Goal: Task Accomplishment & Management: Manage account settings

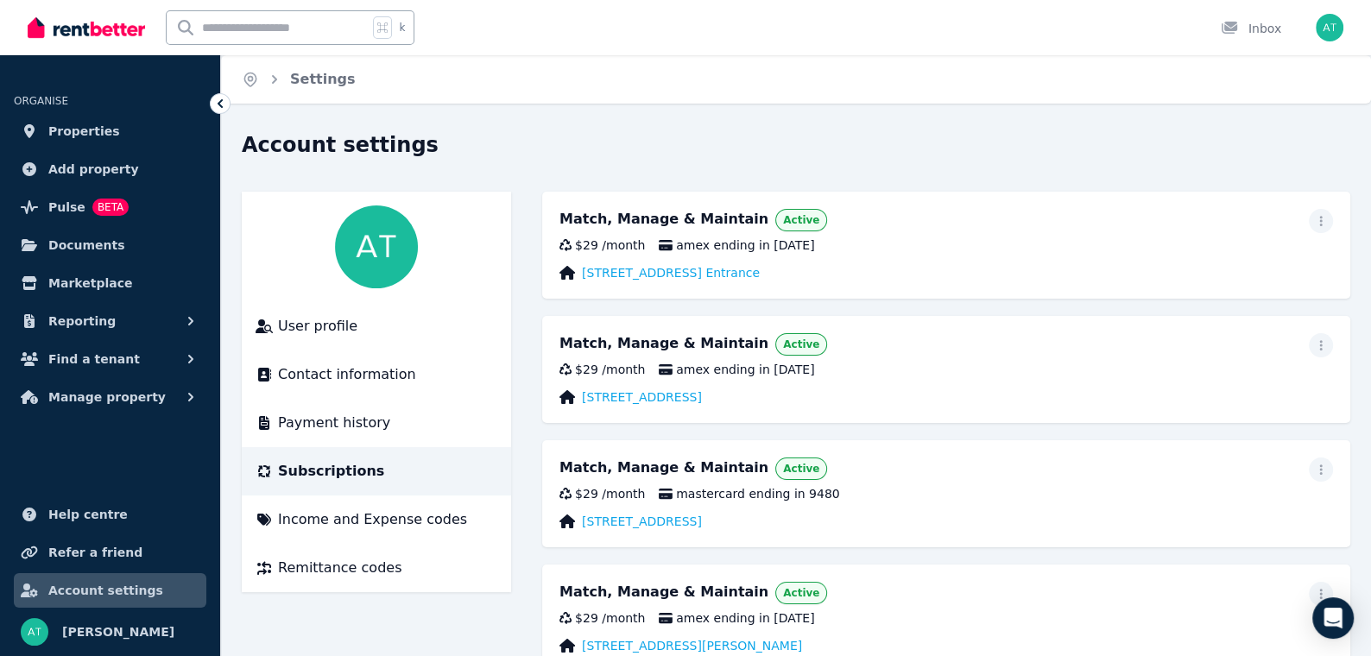
click at [614, 155] on div "Account settings" at bounding box center [791, 147] width 1098 height 33
click at [88, 127] on span "Properties" at bounding box center [84, 131] width 72 height 21
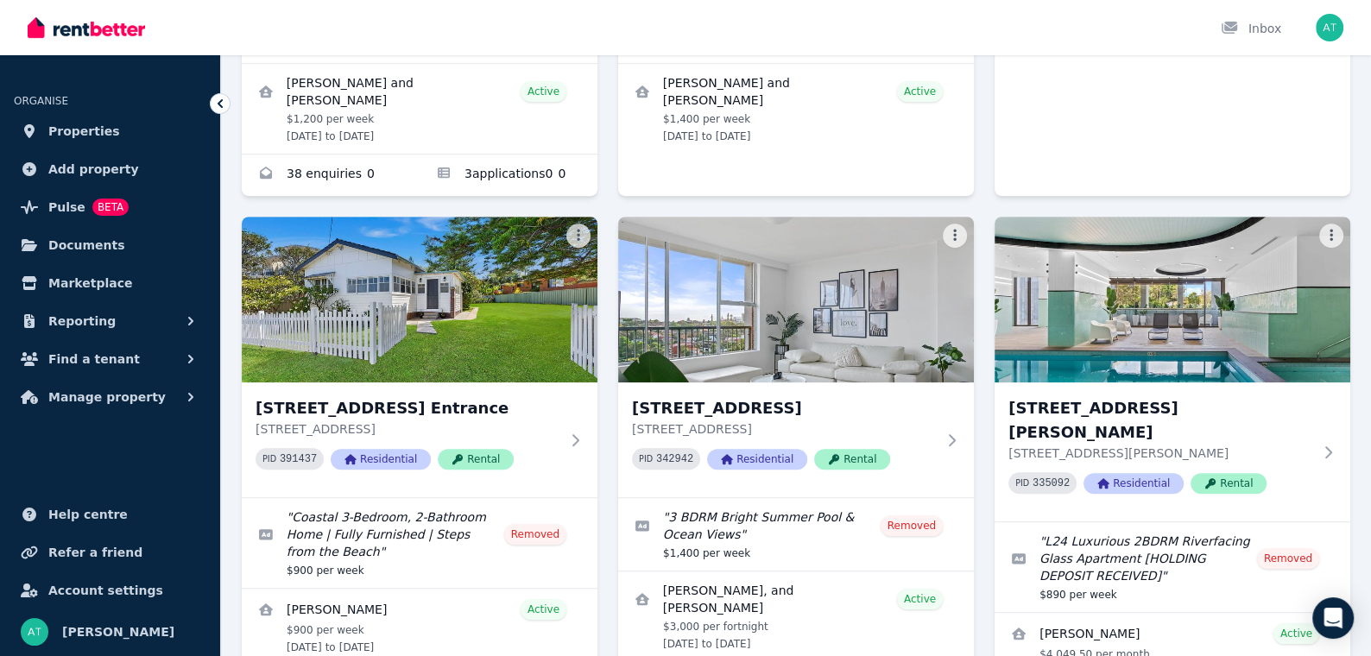
scroll to position [1046, 0]
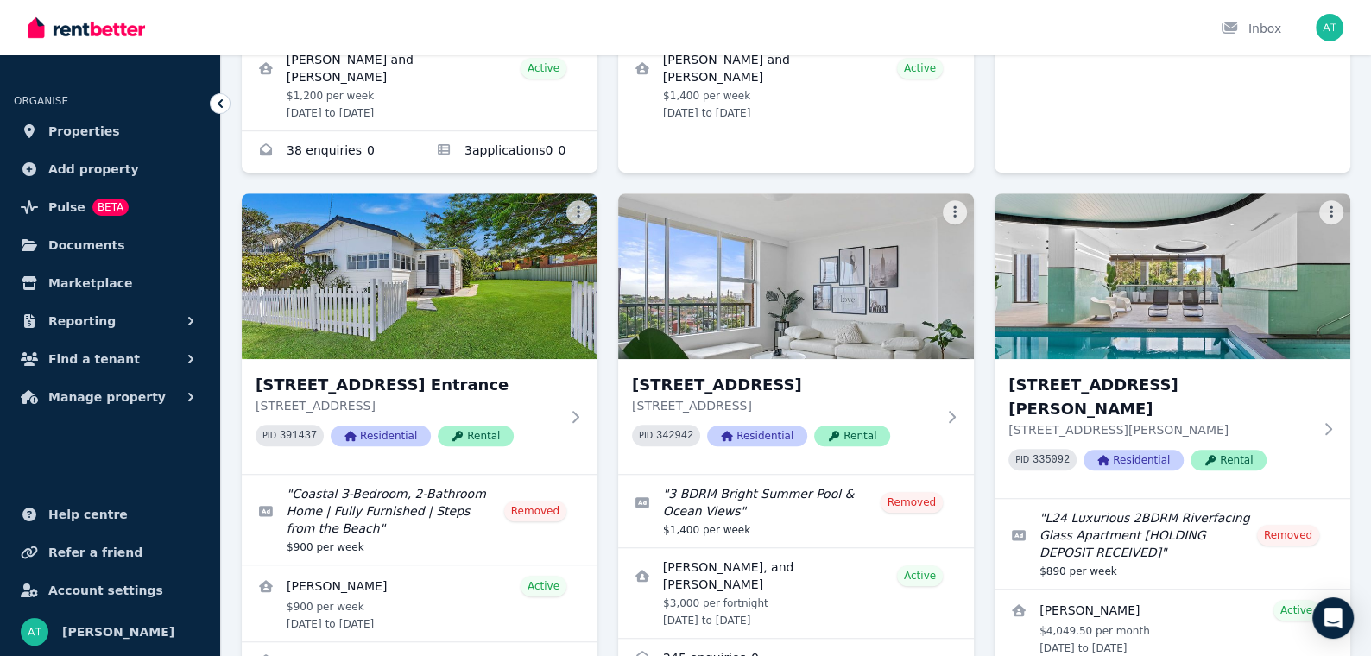
click at [977, 362] on div "[STREET_ADDRESS][GEOGRAPHIC_DATA][STREET_ADDRESS] 261673 Residential Rental " […" at bounding box center [796, 194] width 1108 height 2109
click at [962, 407] on div "[STREET_ADDRESS] PID 342942 Residential Rental" at bounding box center [796, 416] width 356 height 115
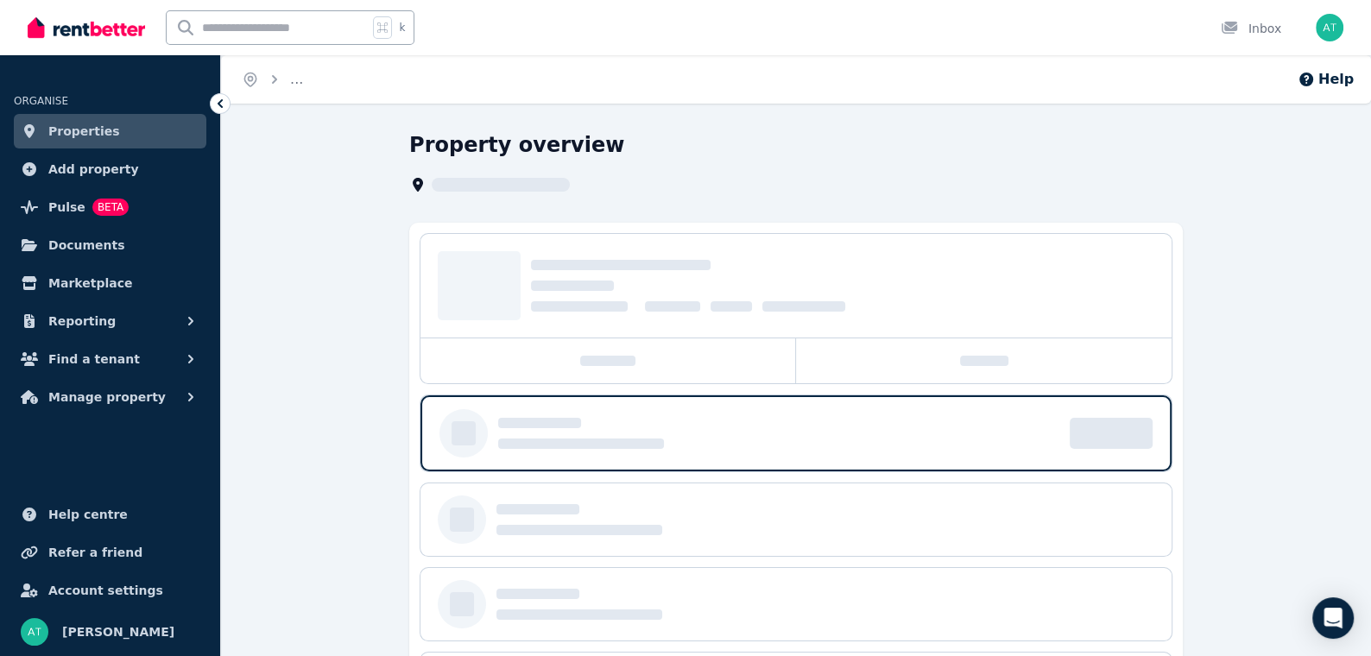
click at [867, 174] on div at bounding box center [790, 184] width 763 height 21
click at [794, 196] on div "Property overview" at bounding box center [795, 476] width 773 height 690
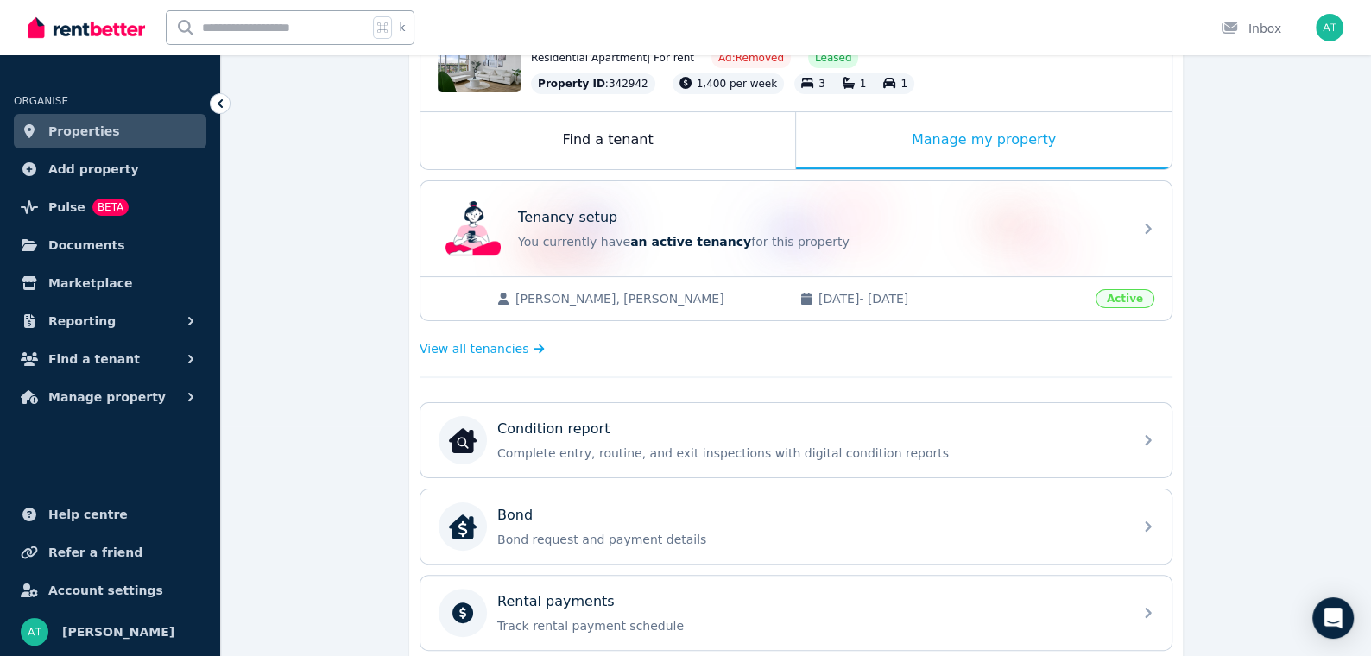
scroll to position [229, 0]
click at [684, 147] on div "Find a tenant" at bounding box center [607, 141] width 375 height 57
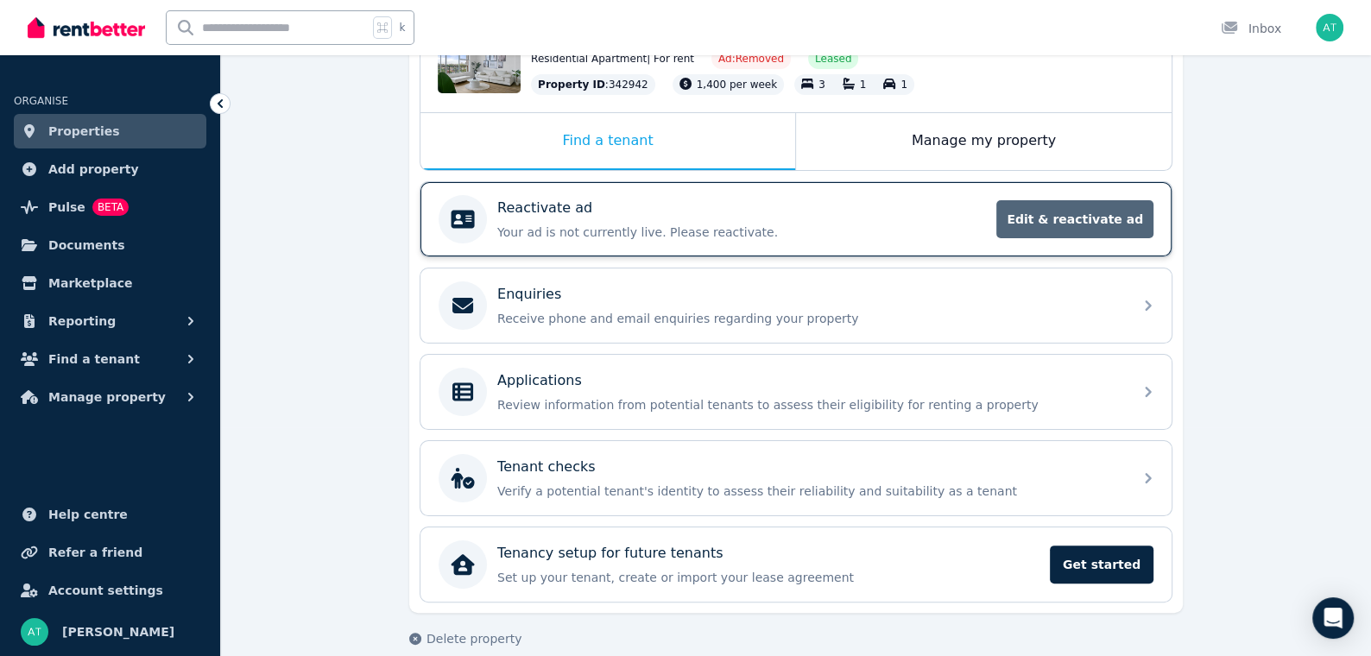
click at [1079, 211] on span "Edit & reactivate ad" at bounding box center [1074, 219] width 157 height 38
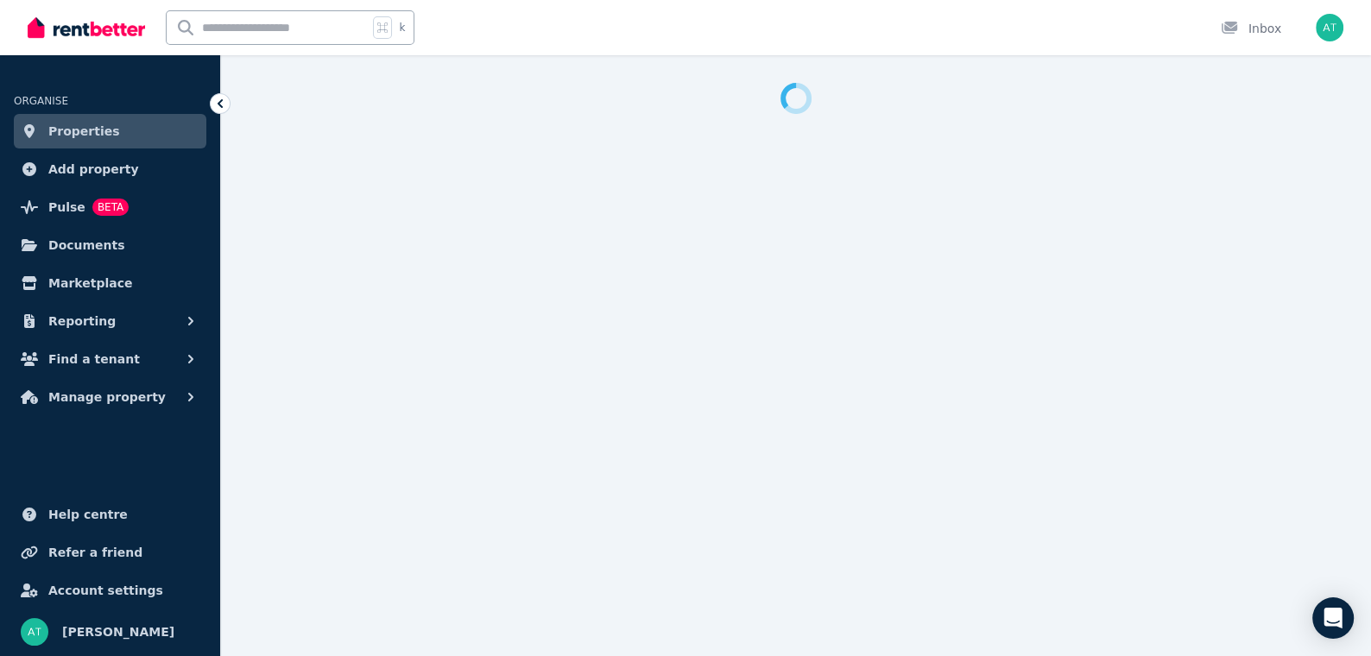
select select "**********"
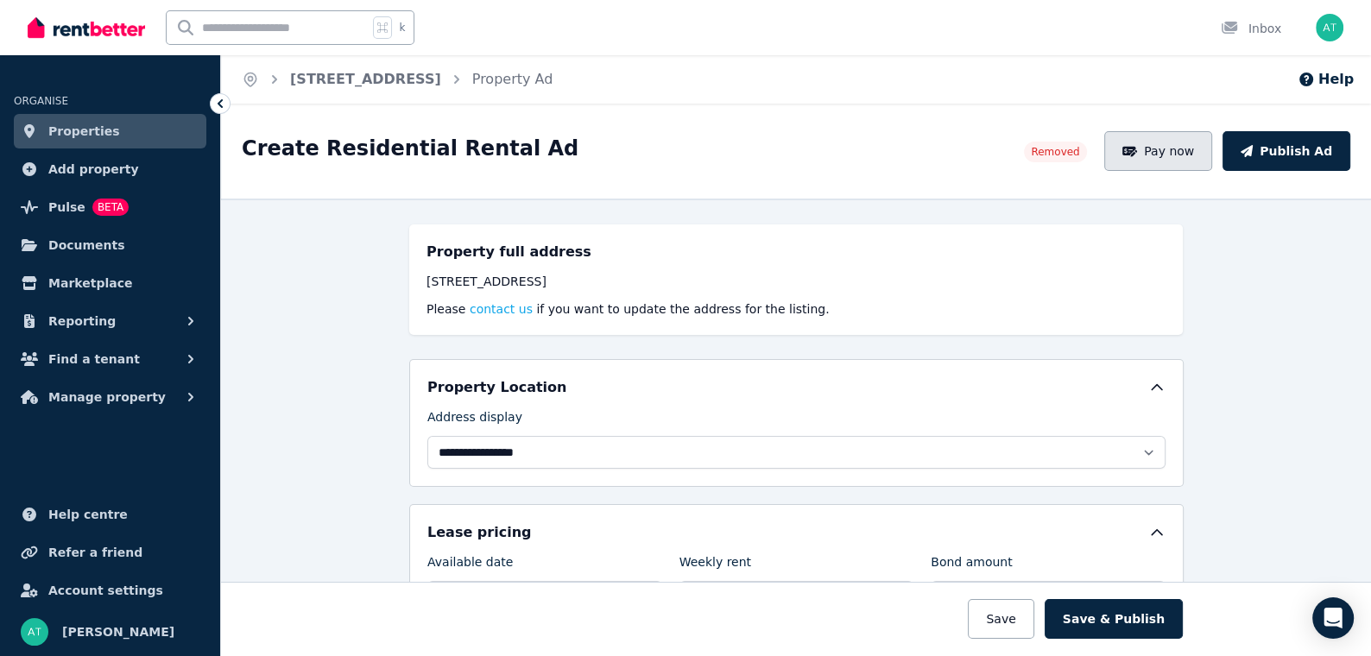
click at [1192, 136] on button "Pay now" at bounding box center [1158, 151] width 109 height 40
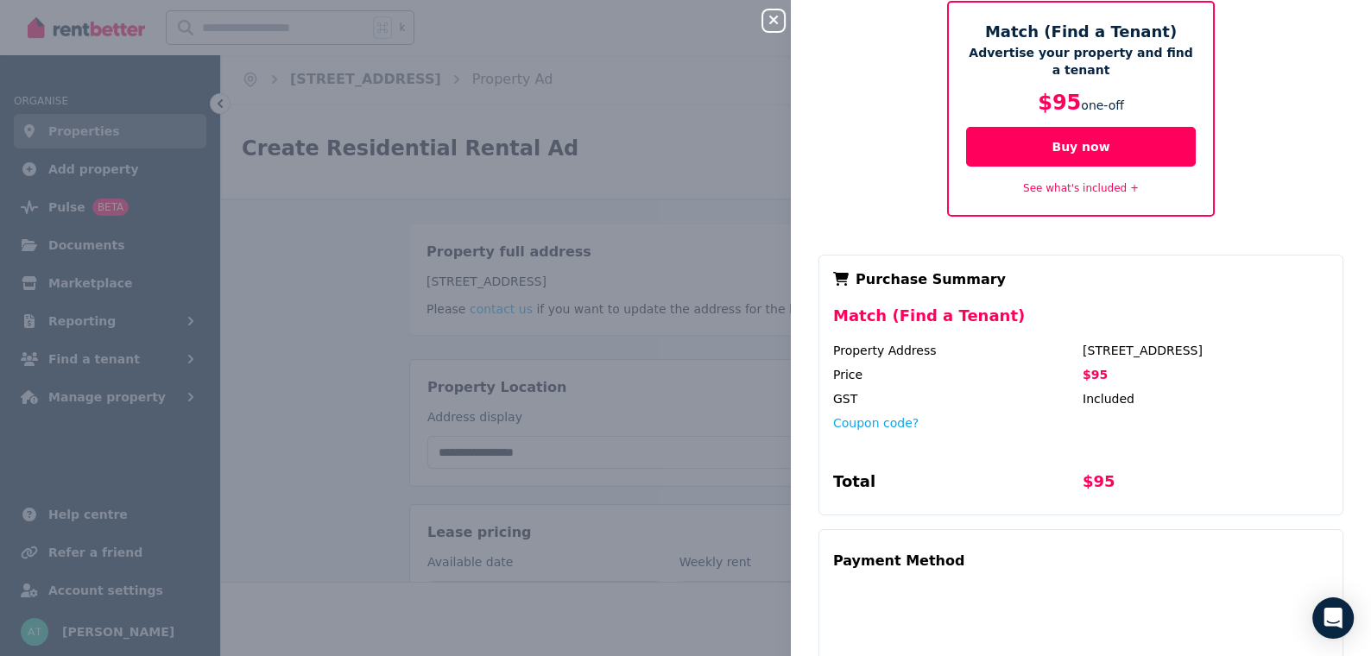
scroll to position [90, 0]
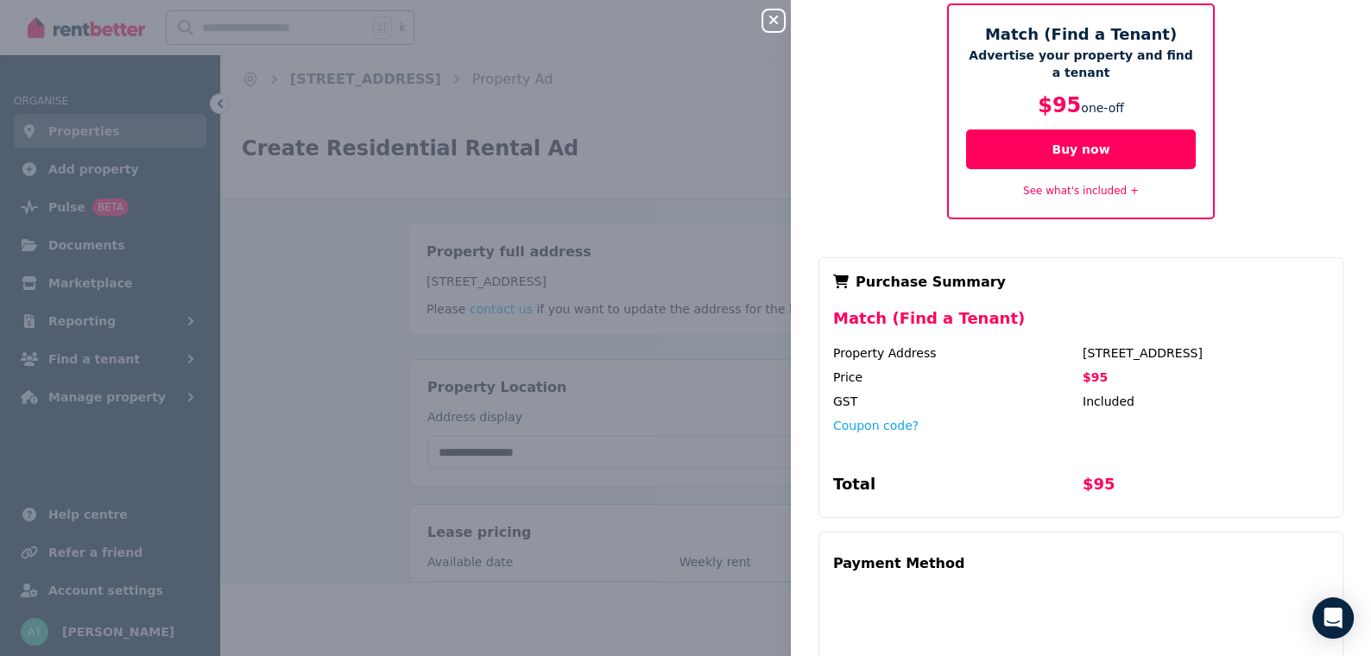
click at [856, 230] on div "Match (Find a Tenant) Advertise your property and find a tenant $95 one-off Buy…" at bounding box center [1081, 388] width 580 height 832
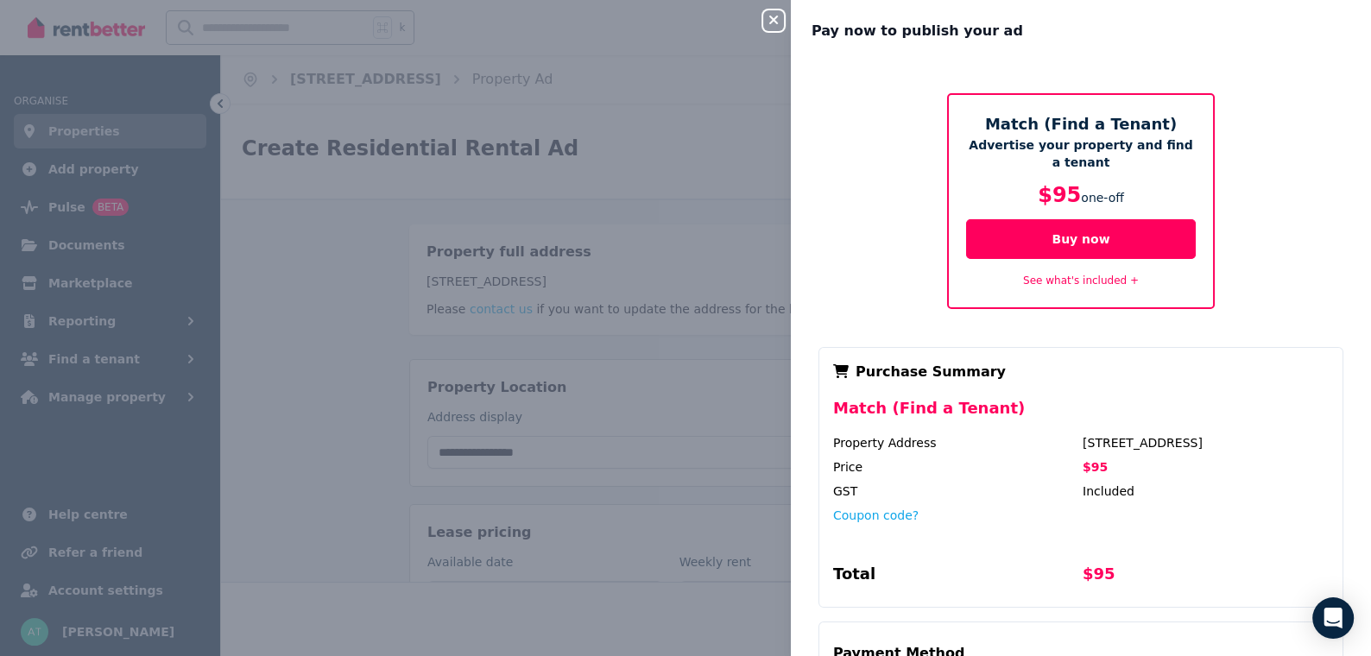
click at [1245, 158] on div "Match (Find a Tenant) Advertise your property and find a tenant $95 one-off Buy…" at bounding box center [1080, 201] width 539 height 216
click at [817, 300] on div "Match (Find a Tenant) Advertise your property and find a tenant $95 one-off Buy…" at bounding box center [1080, 201] width 539 height 216
click at [776, 12] on button "Close panel" at bounding box center [773, 20] width 21 height 21
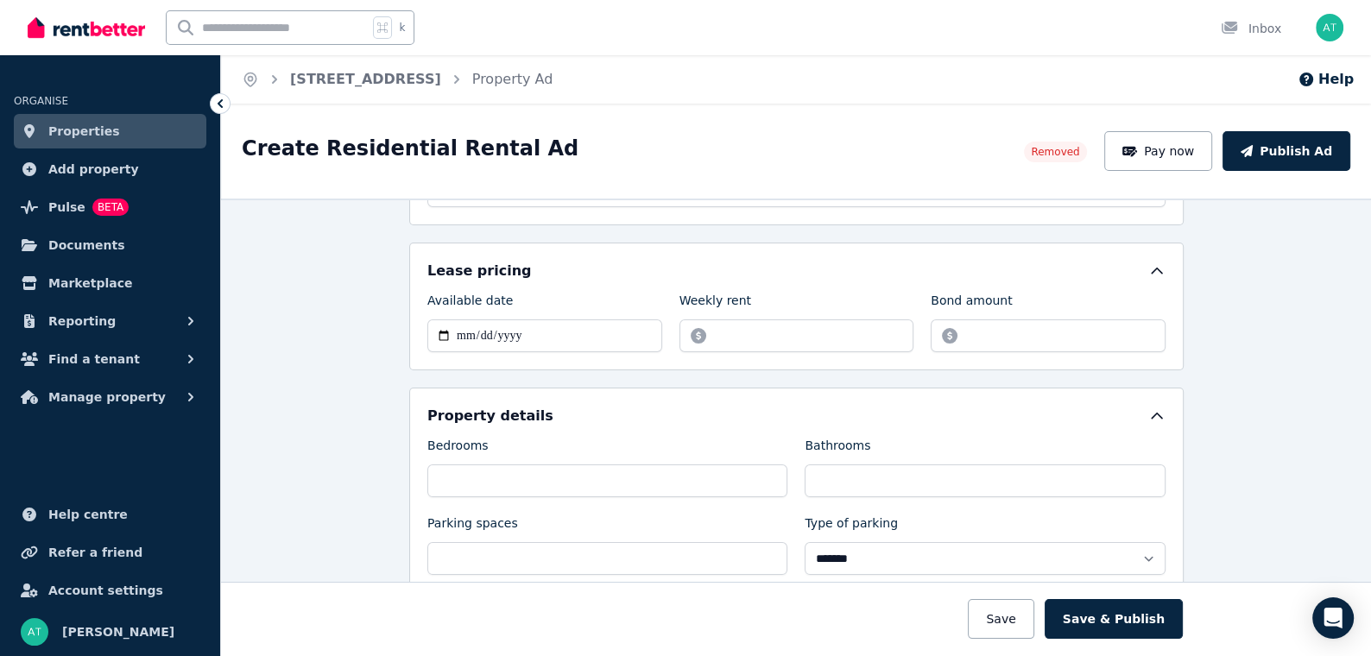
scroll to position [264, 0]
click at [570, 407] on div "Property details" at bounding box center [796, 413] width 738 height 21
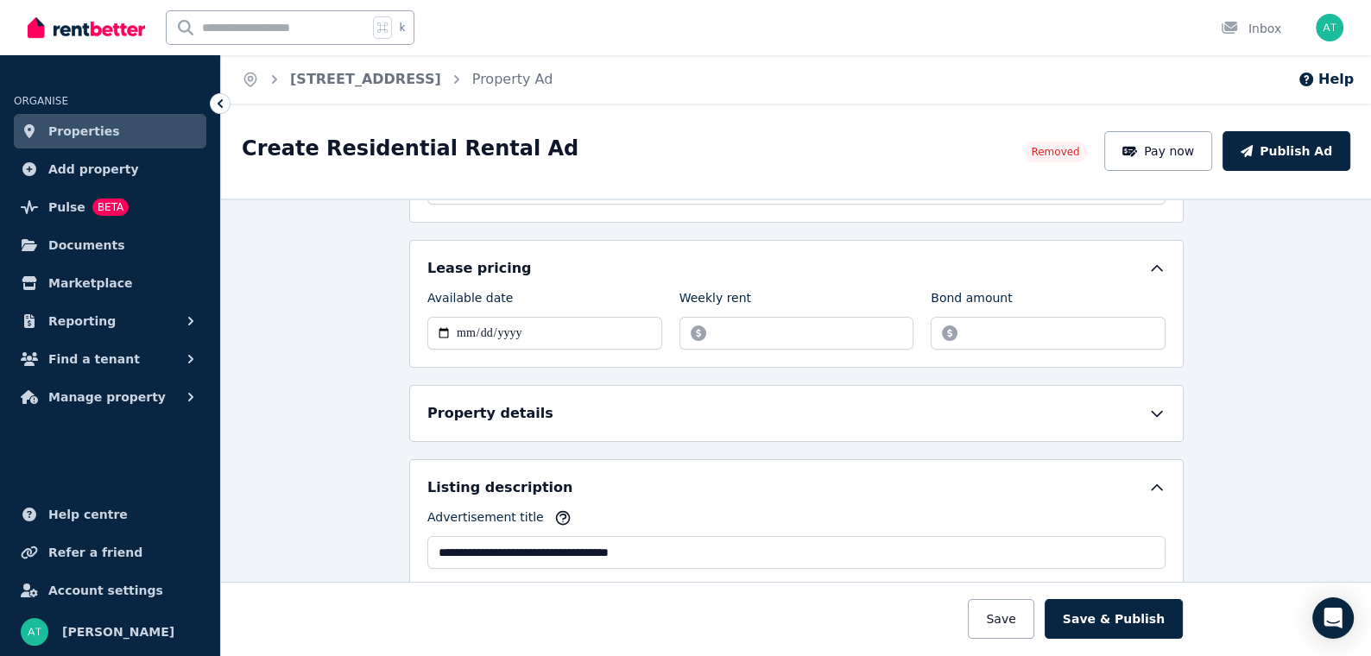
click at [1030, 403] on div "Property details" at bounding box center [796, 413] width 738 height 21
select select "**********"
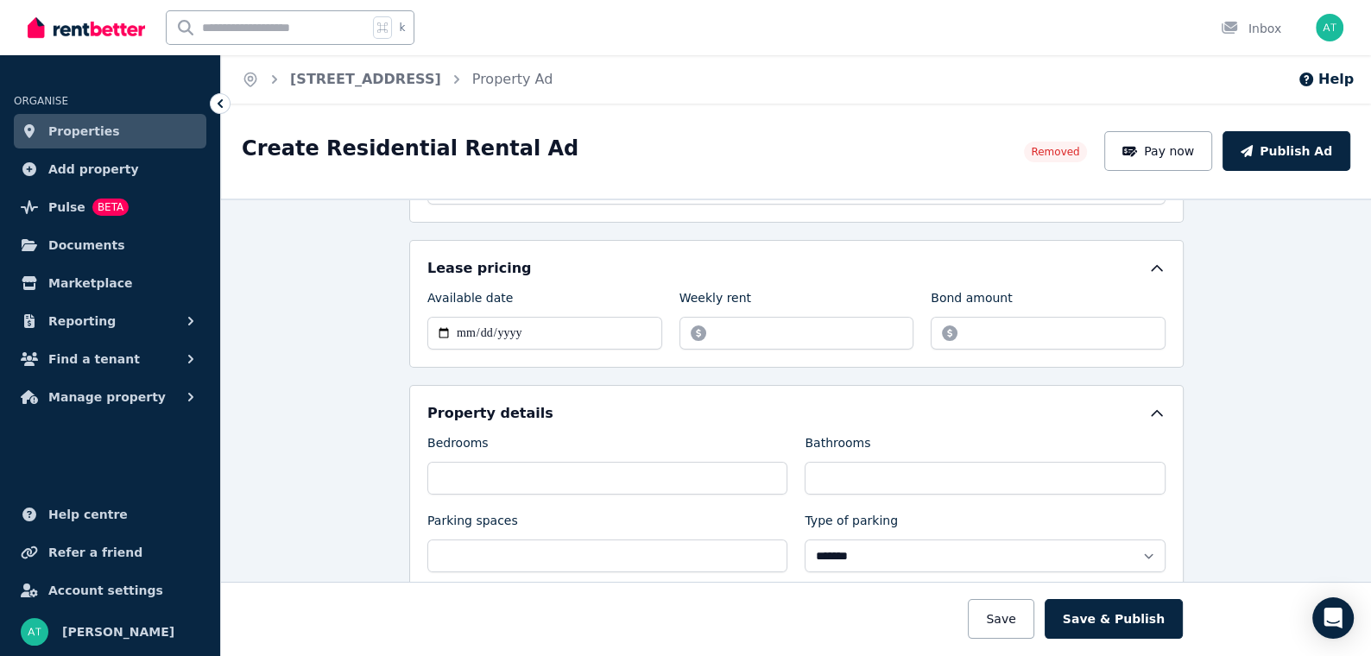
click at [1204, 387] on div "**********" at bounding box center [796, 427] width 1150 height 457
click at [811, 258] on div "Lease pricing" at bounding box center [796, 268] width 738 height 21
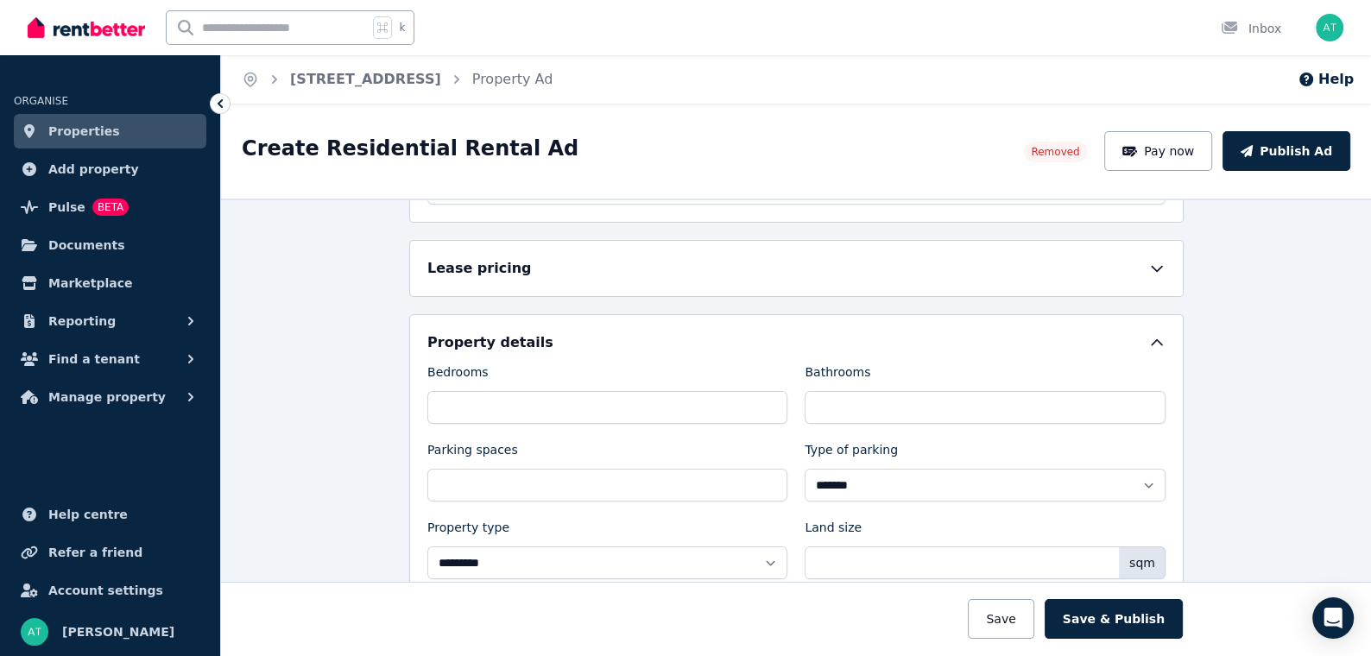
click at [811, 258] on div "Lease pricing" at bounding box center [796, 268] width 738 height 21
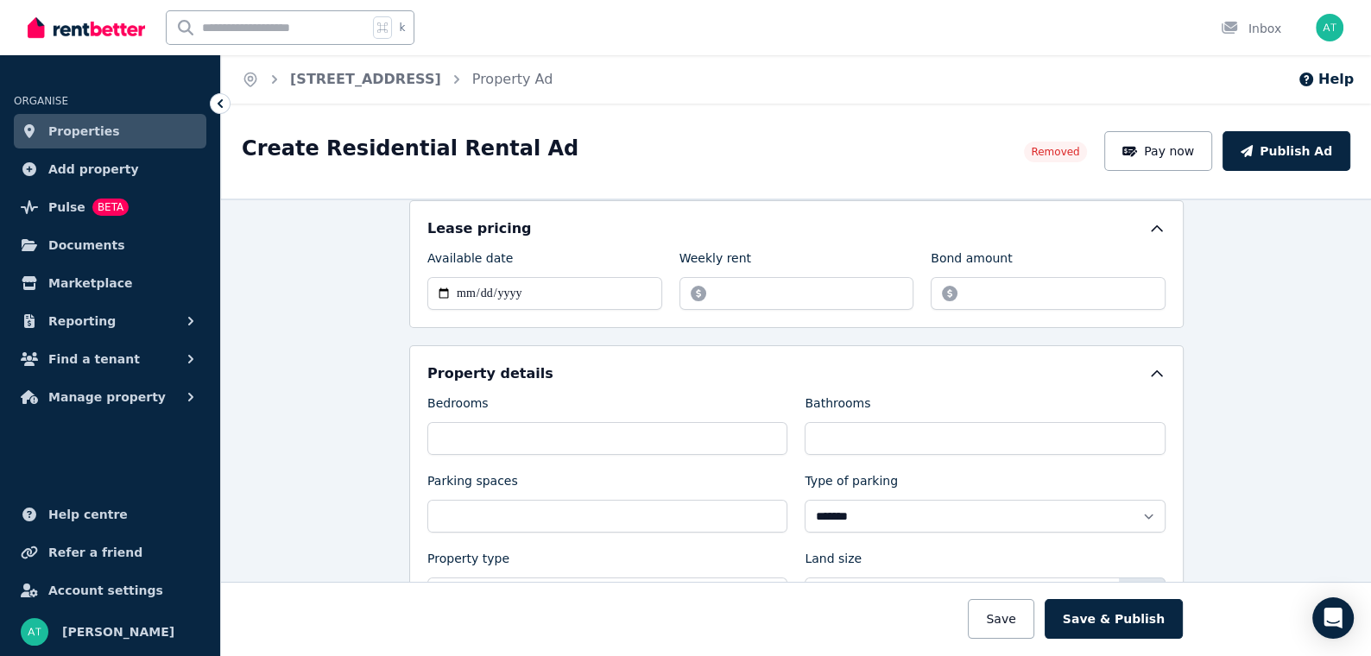
scroll to position [305, 0]
click at [396, 83] on link "[STREET_ADDRESS]" at bounding box center [365, 79] width 151 height 16
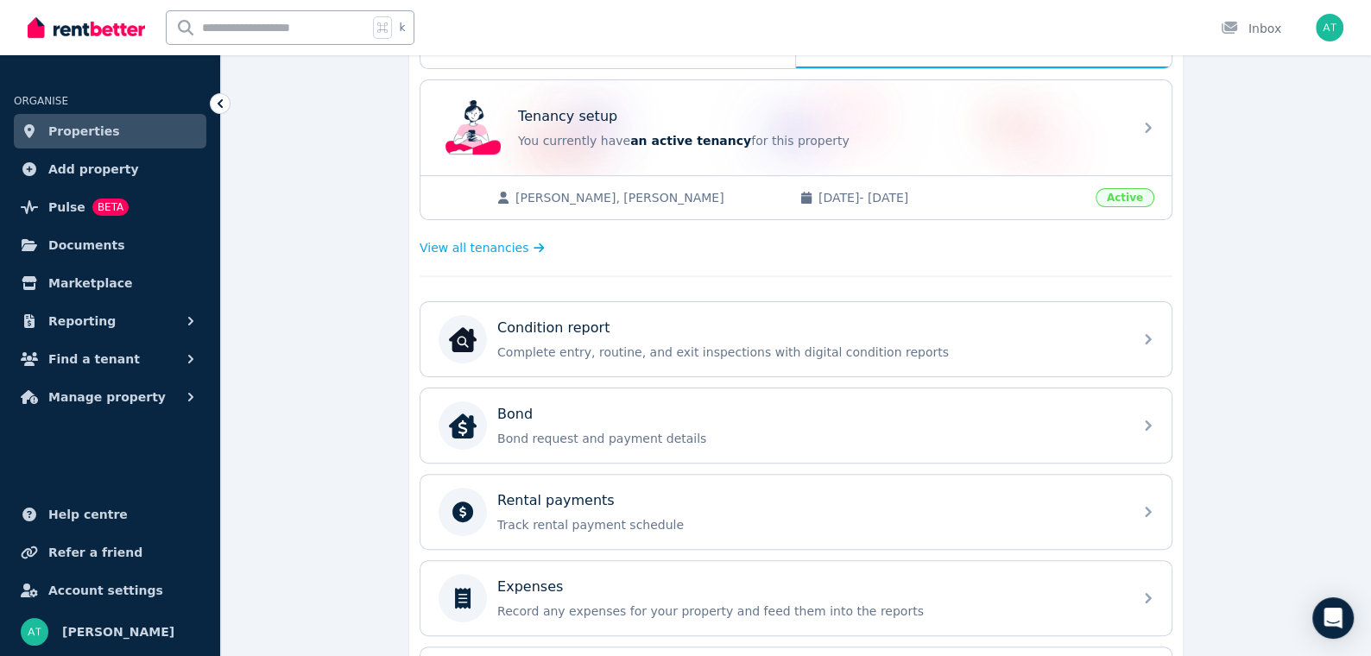
scroll to position [173, 0]
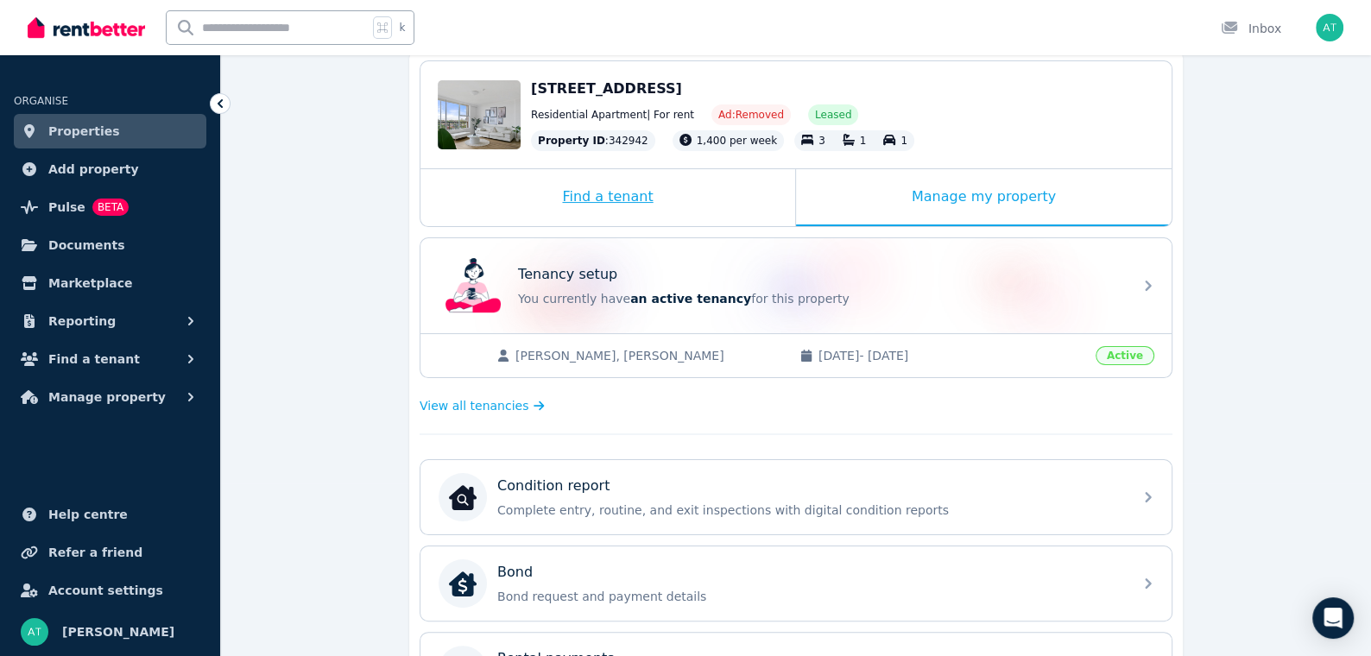
click at [576, 202] on div "Find a tenant" at bounding box center [607, 197] width 375 height 57
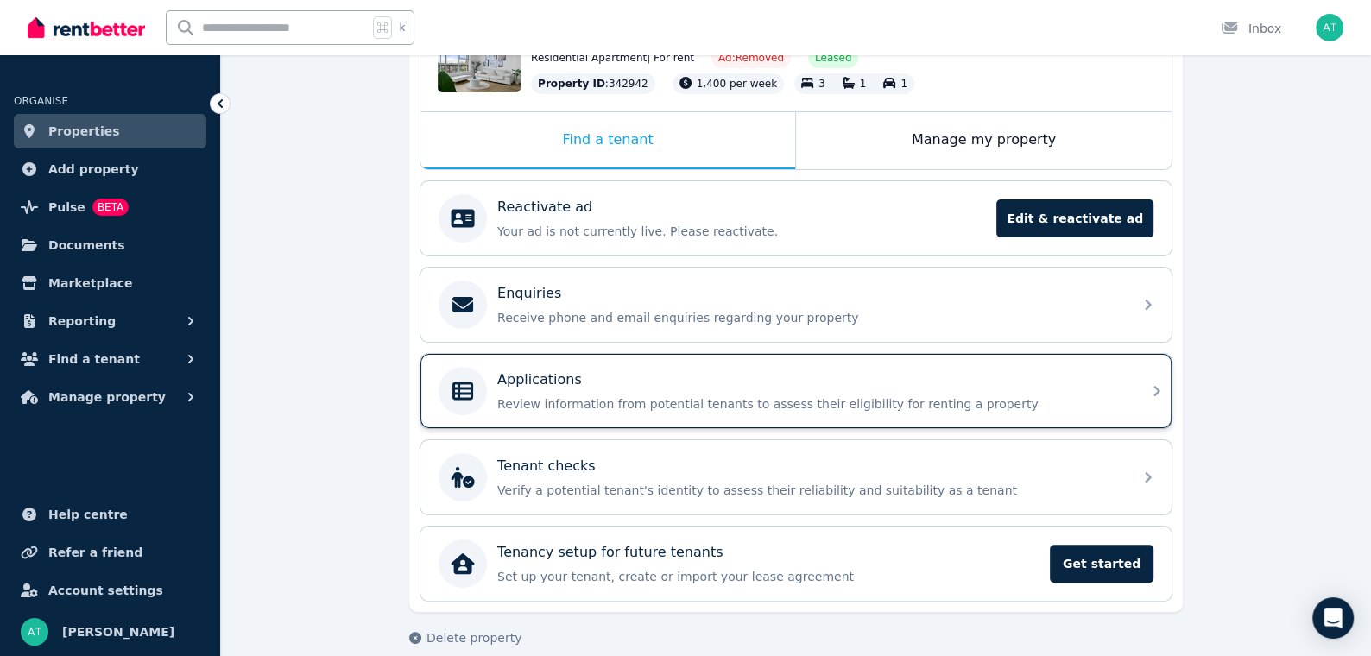
scroll to position [242, 0]
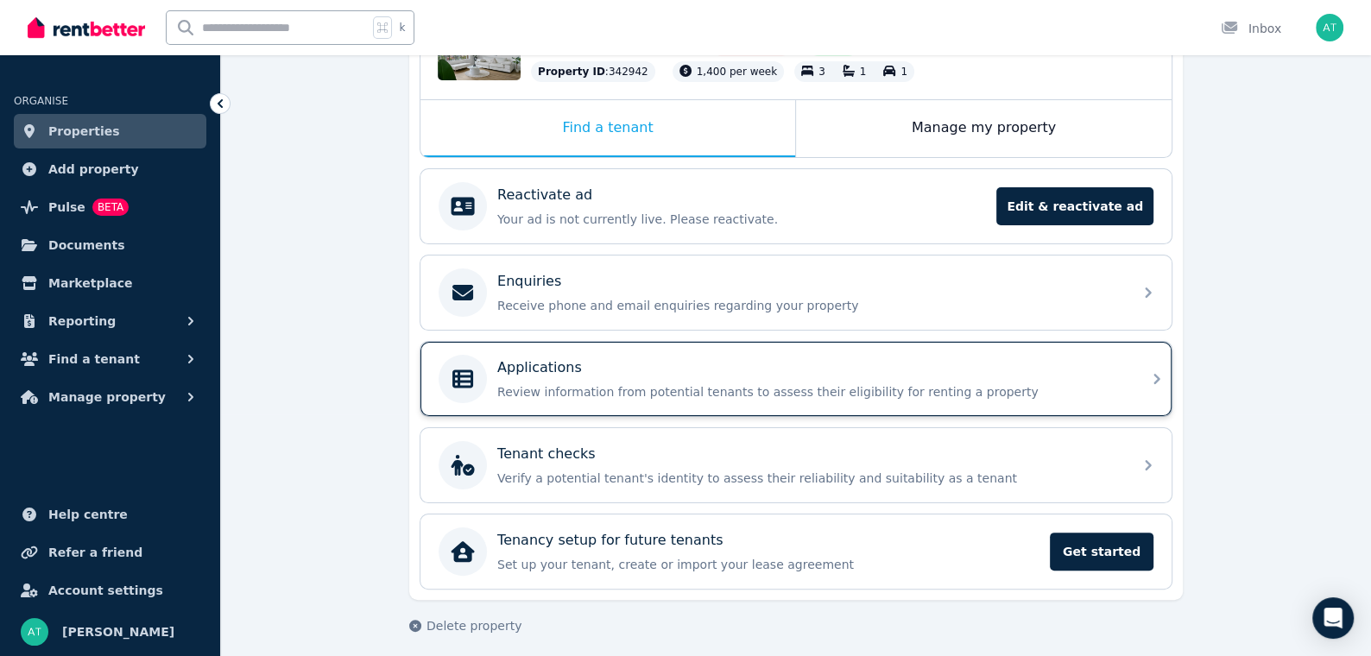
click at [649, 383] on p "Review information from potential tenants to assess their eligibility for renti…" at bounding box center [809, 391] width 625 height 17
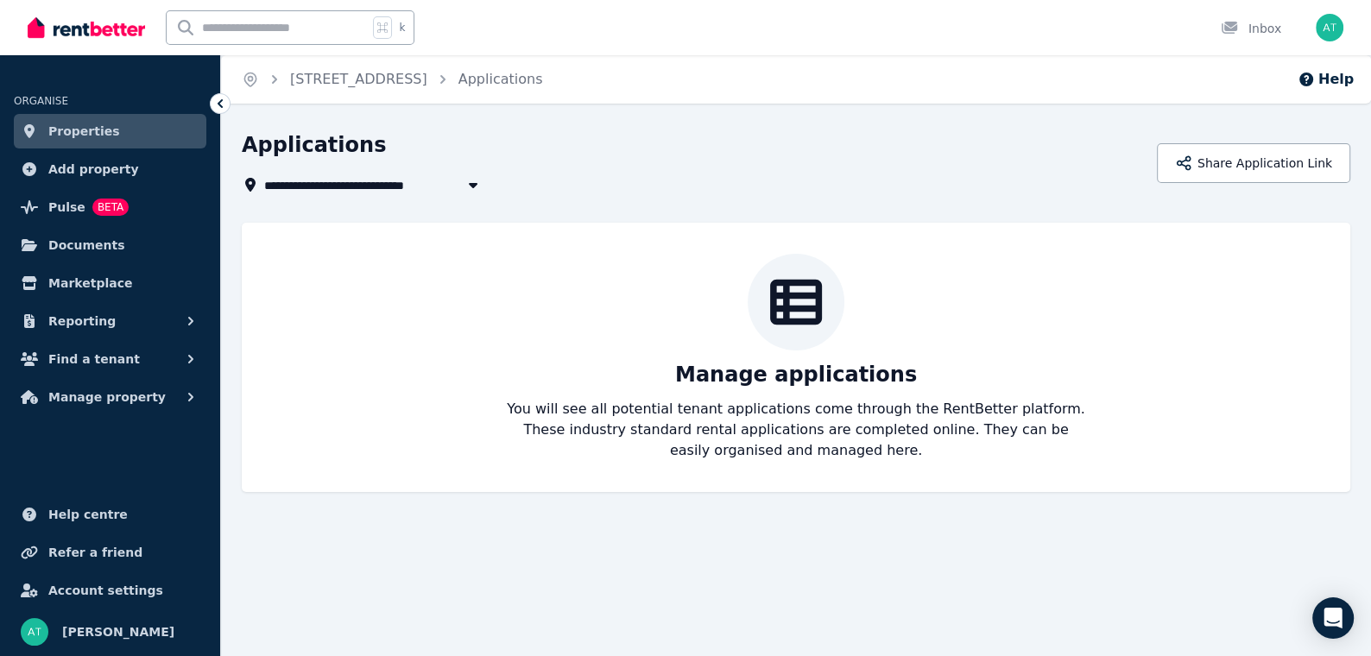
click at [785, 123] on div "**********" at bounding box center [685, 328] width 1371 height 656
click at [1229, 189] on header "**********" at bounding box center [796, 163] width 1108 height 64
click at [1212, 167] on button "Share Application Link" at bounding box center [1253, 163] width 193 height 40
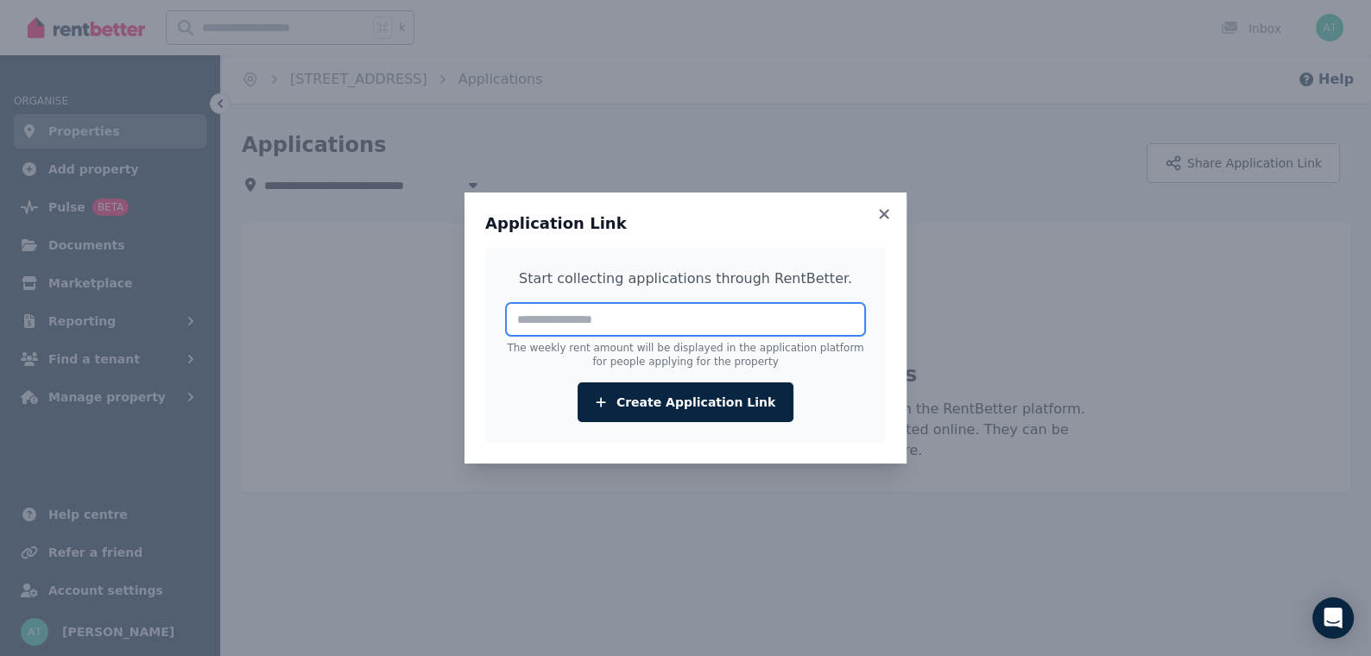
click at [730, 314] on input "number" at bounding box center [685, 319] width 359 height 33
type input "****"
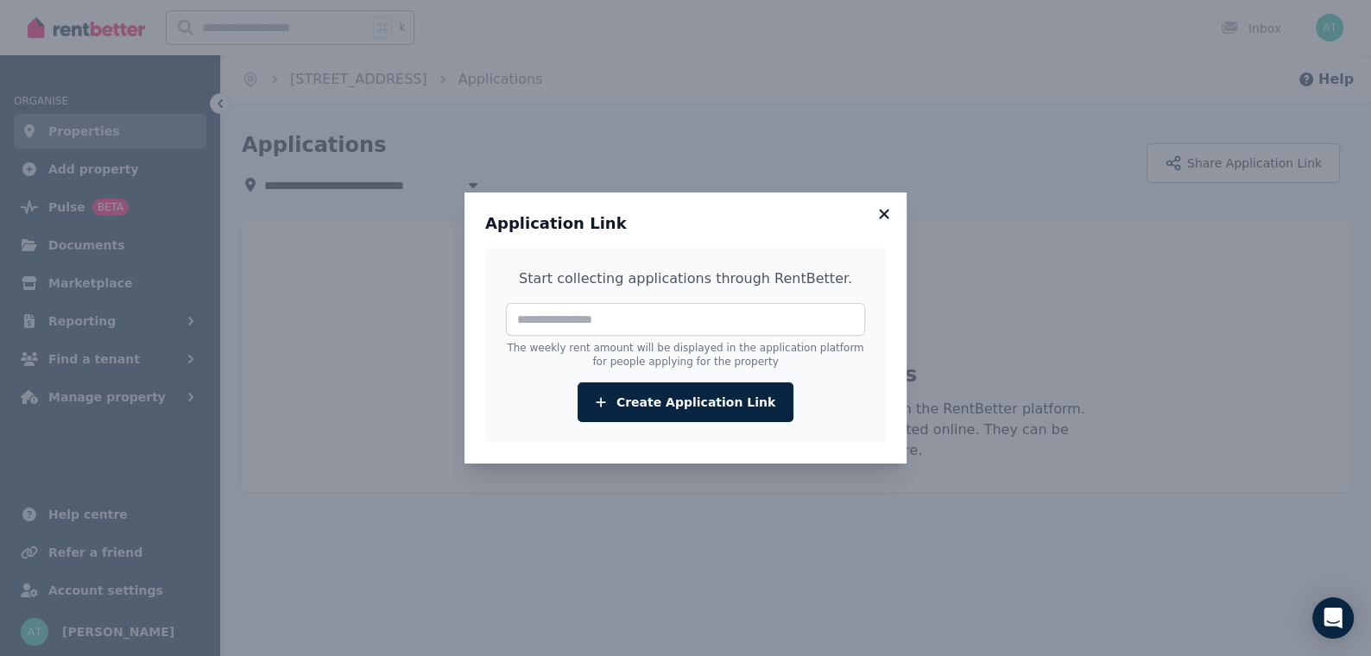
click at [880, 216] on icon at bounding box center [883, 214] width 17 height 16
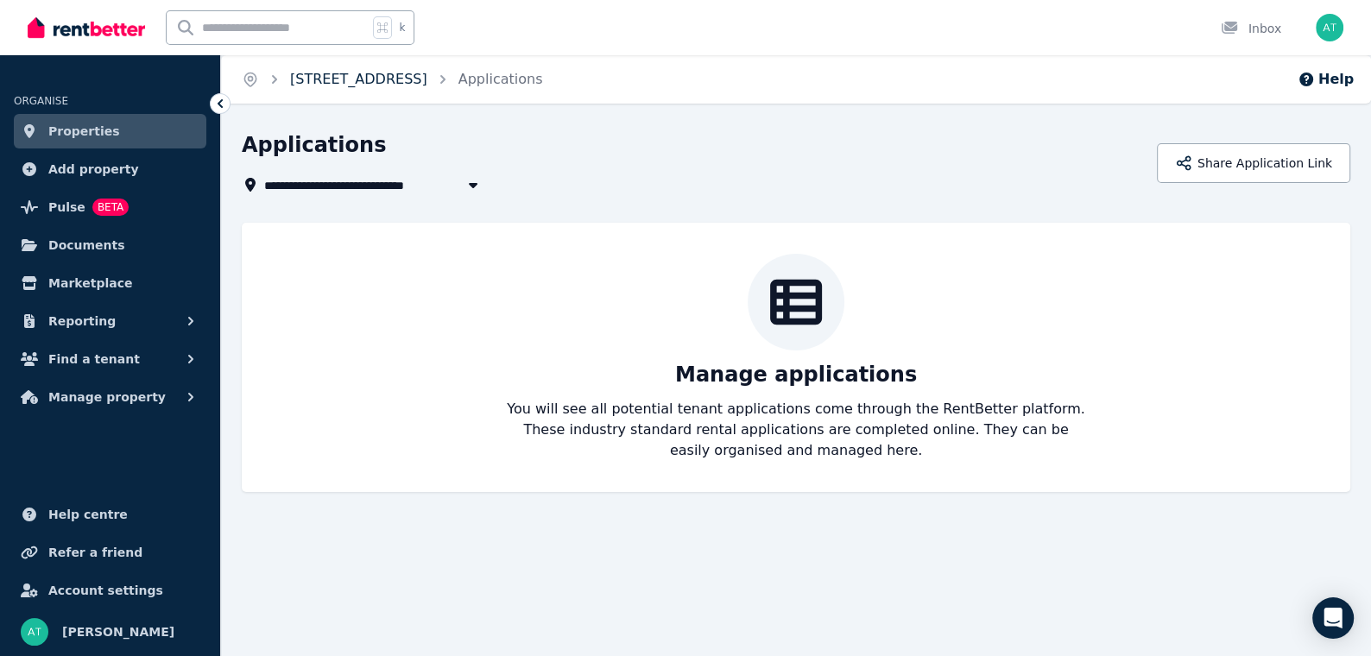
click at [405, 83] on link "[STREET_ADDRESS]" at bounding box center [358, 79] width 137 height 16
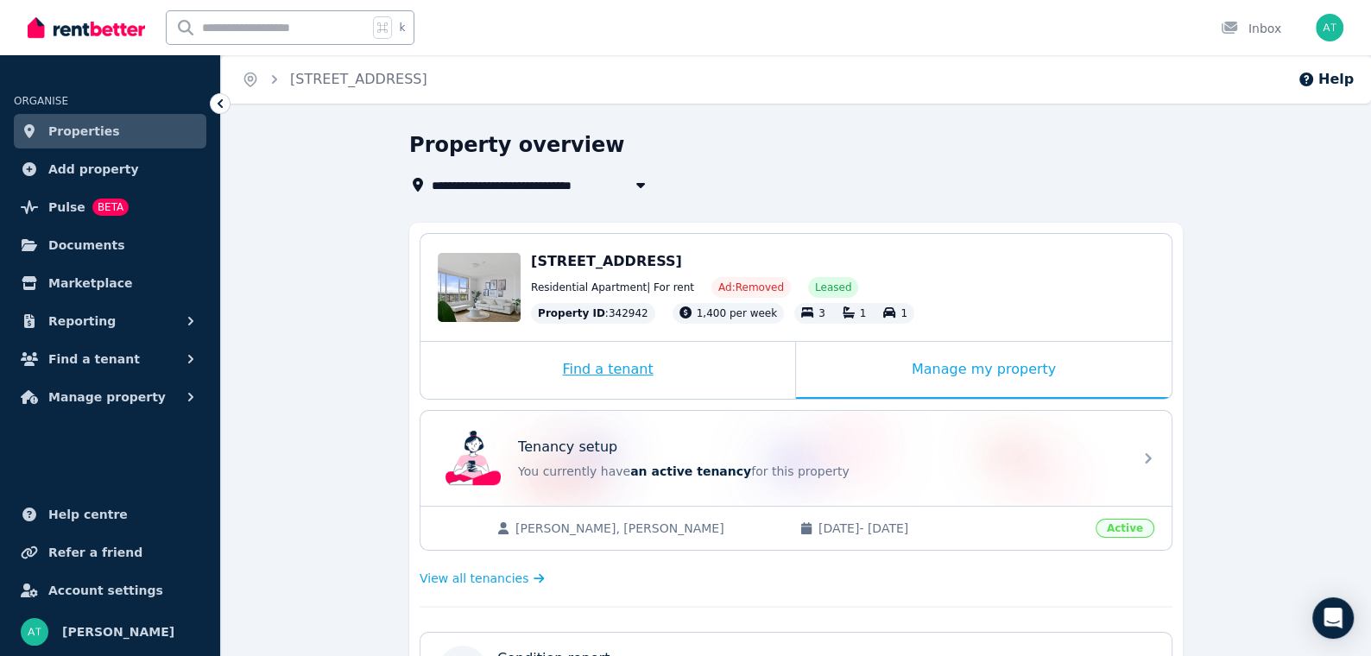
click at [654, 375] on div "Find a tenant" at bounding box center [607, 370] width 375 height 57
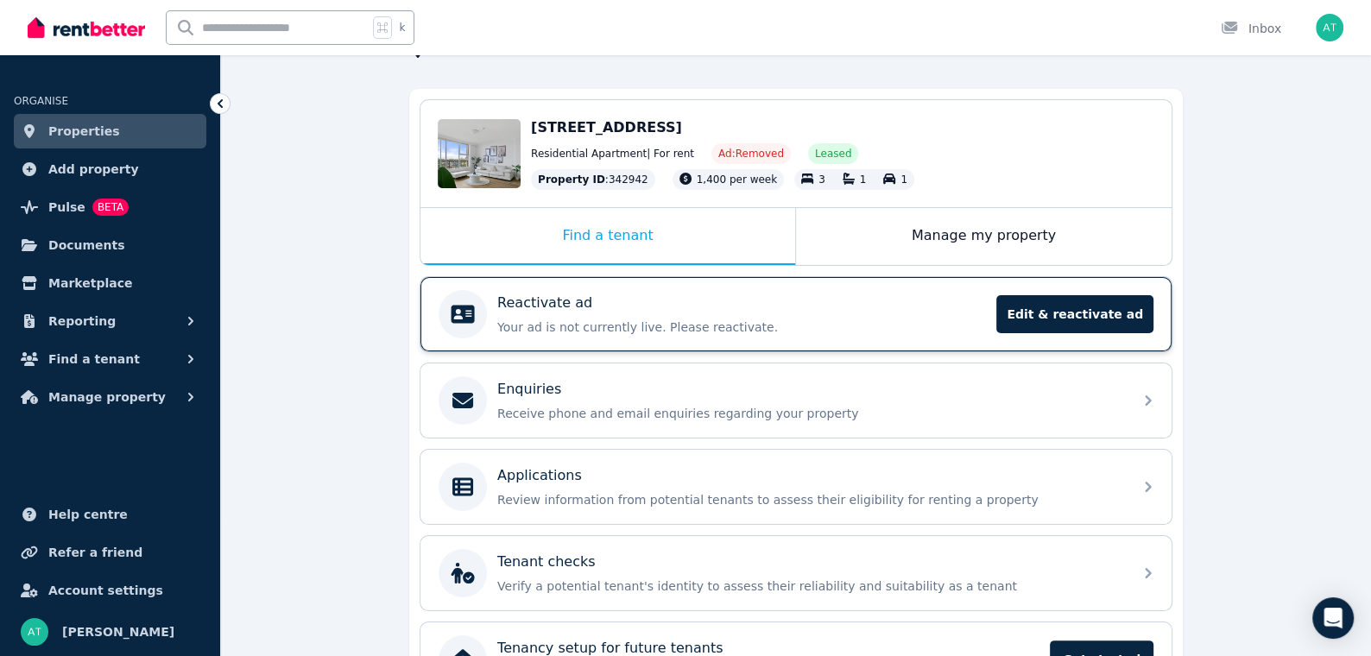
scroll to position [133, 0]
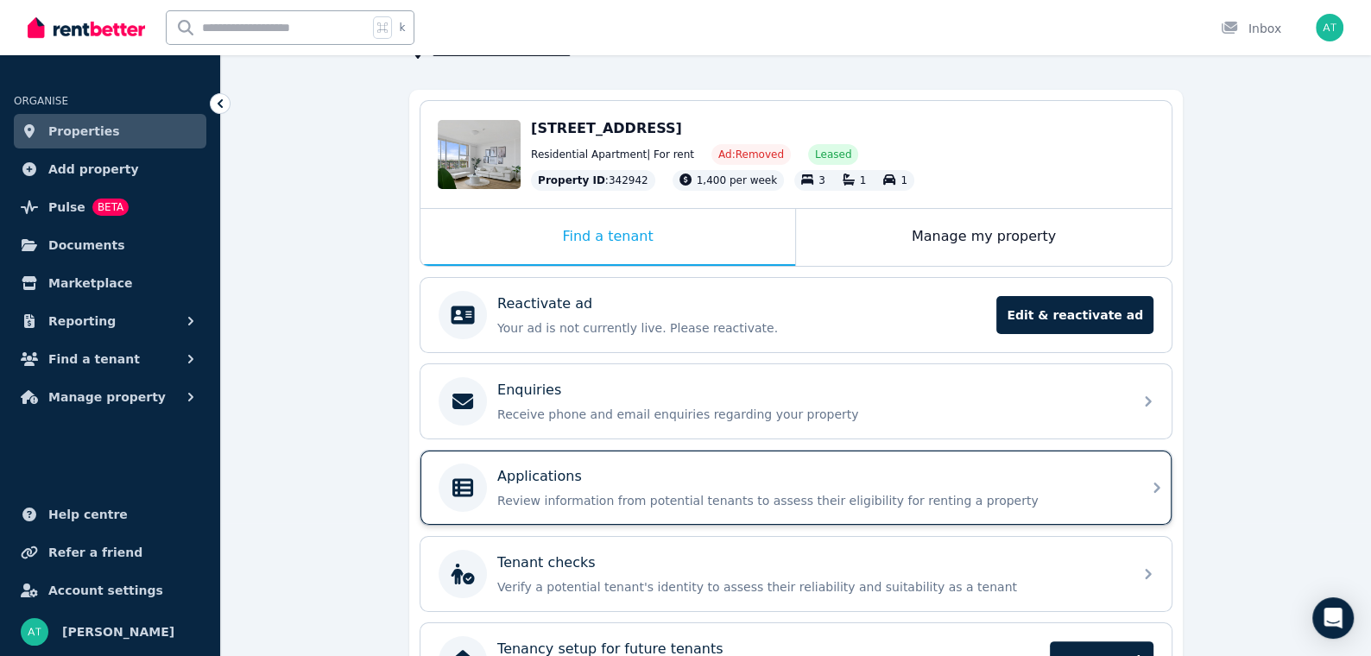
click at [841, 492] on p "Review information from potential tenants to assess their eligibility for renti…" at bounding box center [809, 500] width 625 height 17
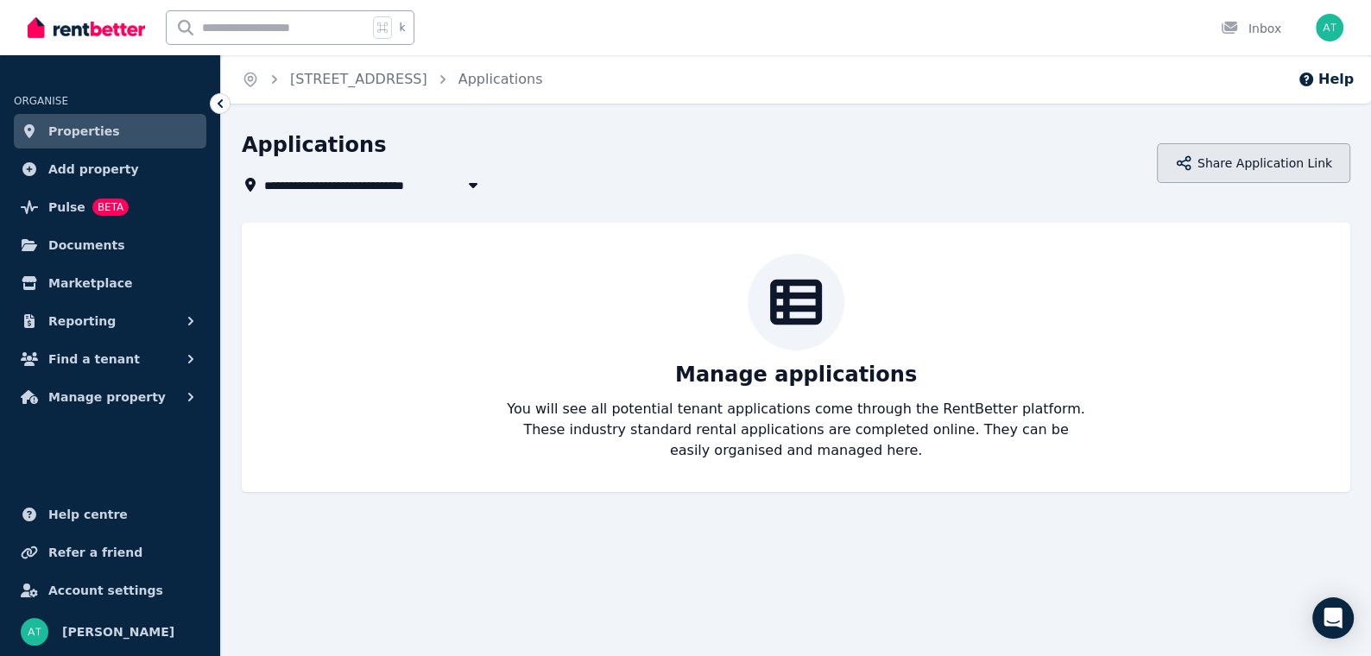
click at [1270, 169] on button "Share Application Link" at bounding box center [1253, 163] width 193 height 40
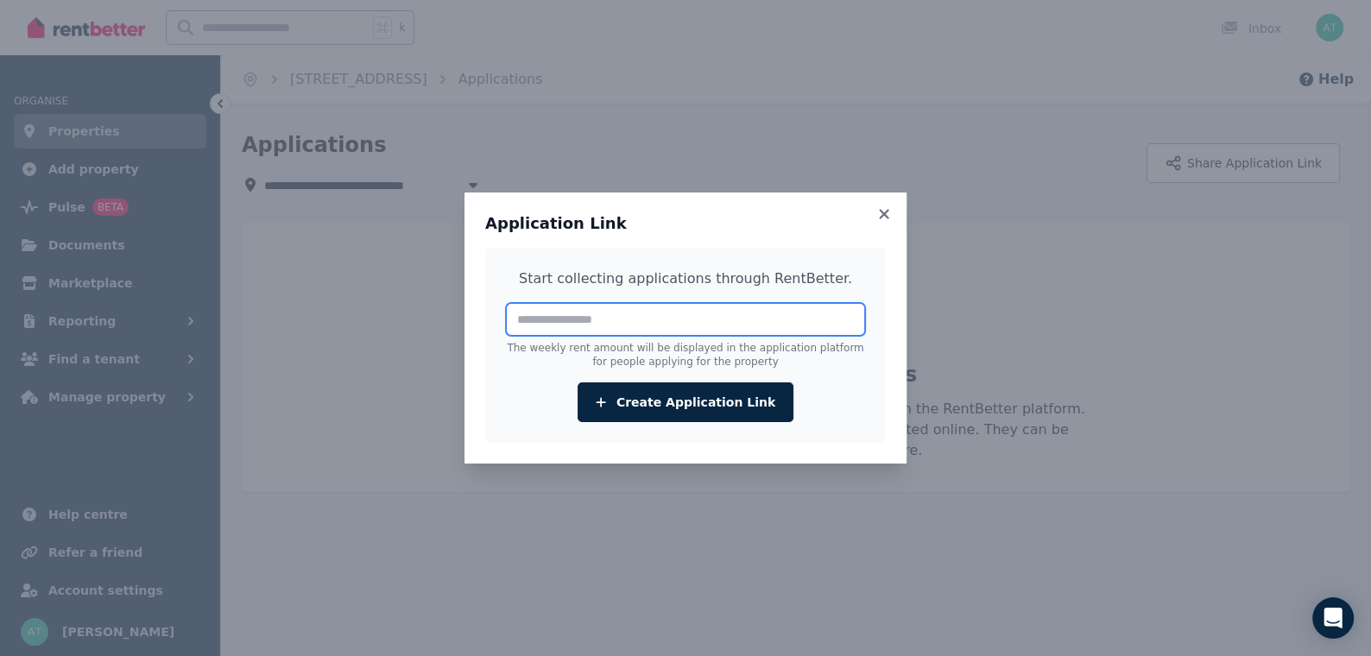
click at [743, 321] on input "number" at bounding box center [685, 319] width 359 height 33
type input "****"
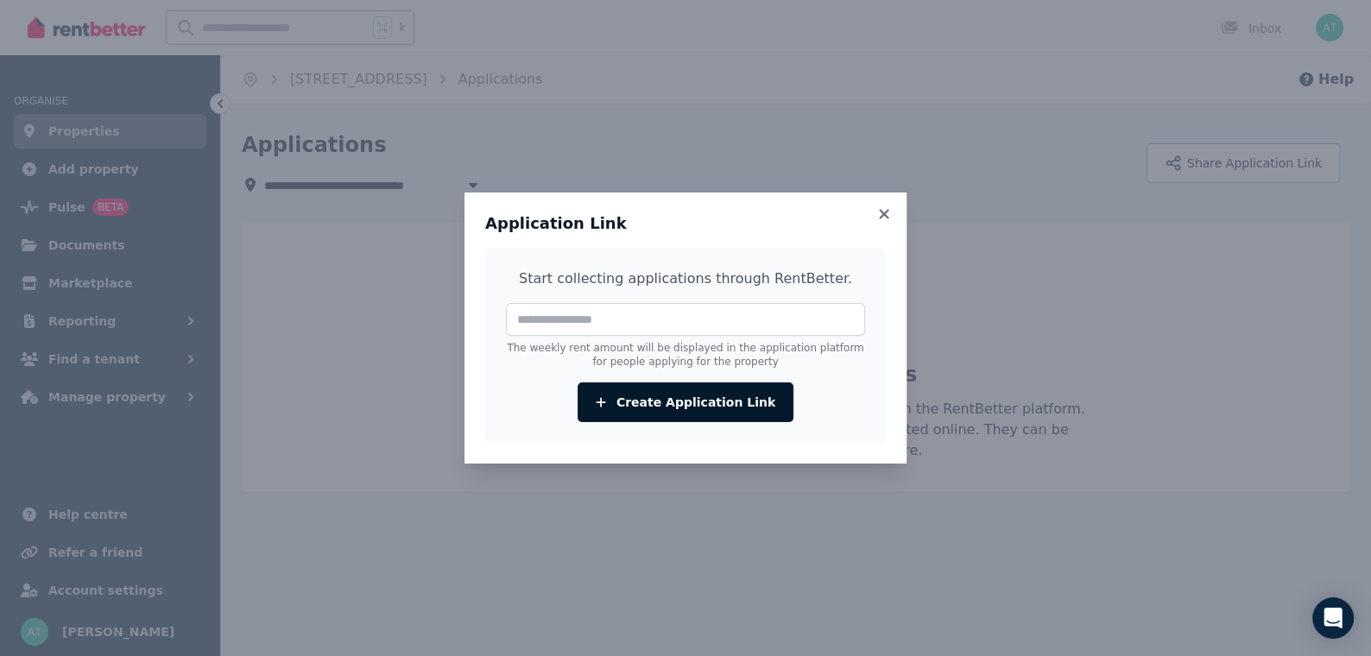
click at [642, 395] on button "Create Application Link" at bounding box center [685, 402] width 216 height 40
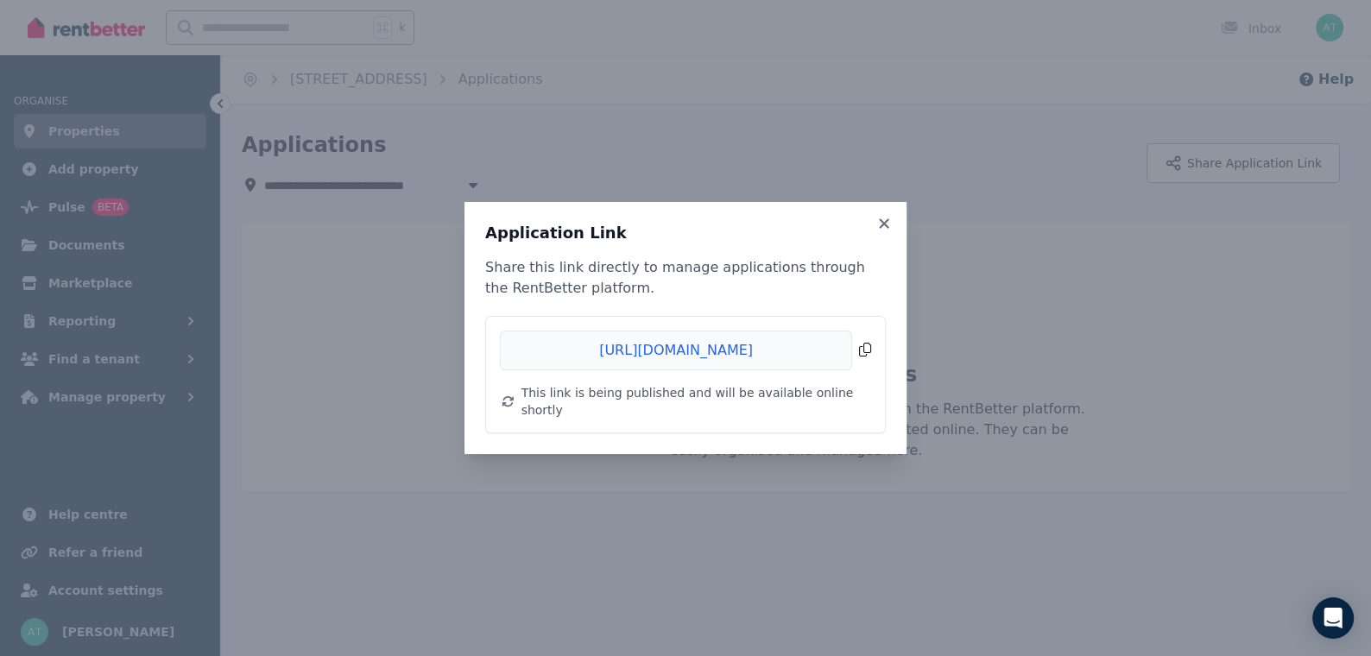
click at [859, 363] on span "Copied!" at bounding box center [685, 351] width 371 height 40
